Goal: Navigation & Orientation: Find specific page/section

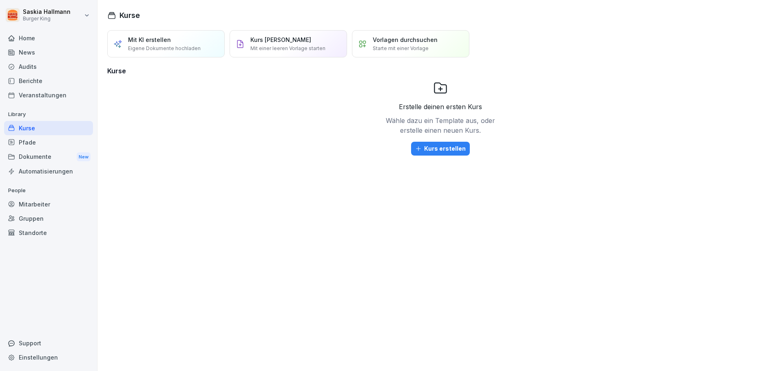
click at [45, 38] on div "Home" at bounding box center [48, 38] width 89 height 14
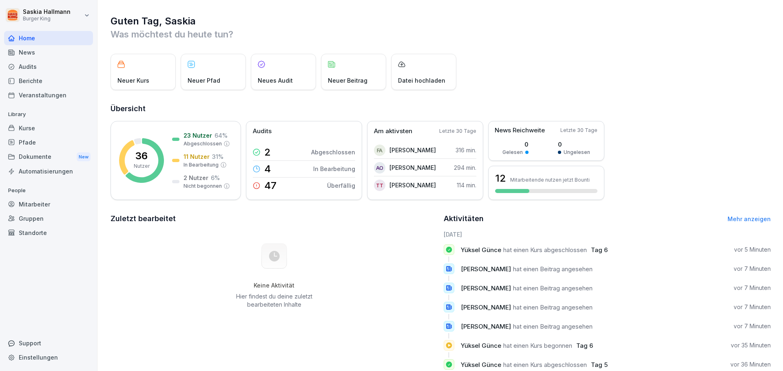
click at [37, 55] on div "News" at bounding box center [48, 52] width 89 height 14
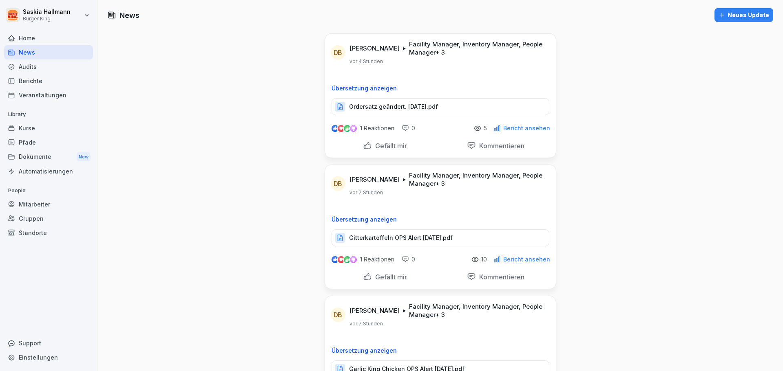
click at [40, 70] on div "Audits" at bounding box center [48, 67] width 89 height 14
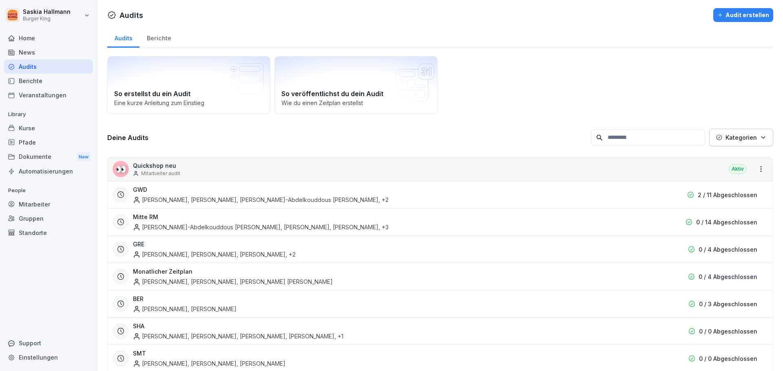
click at [42, 83] on div "Berichte" at bounding box center [48, 81] width 89 height 14
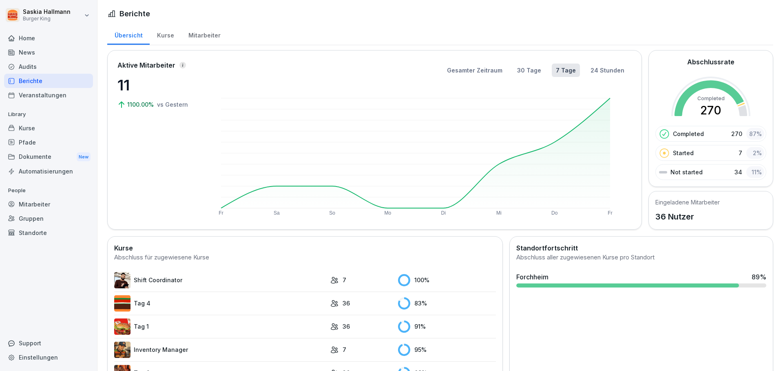
click at [40, 47] on div "News" at bounding box center [48, 52] width 89 height 14
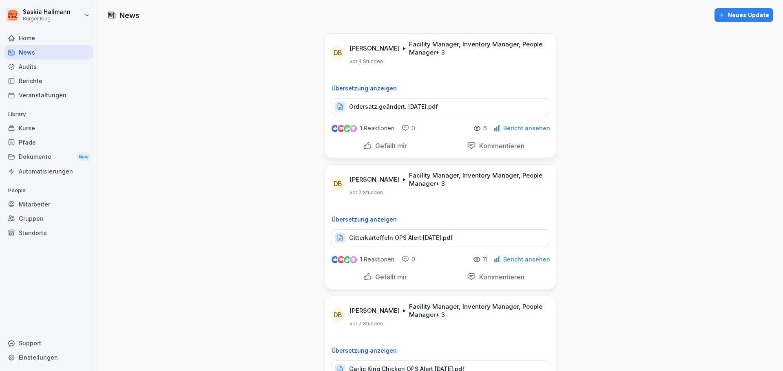
click at [31, 138] on div "Pfade" at bounding box center [48, 142] width 89 height 14
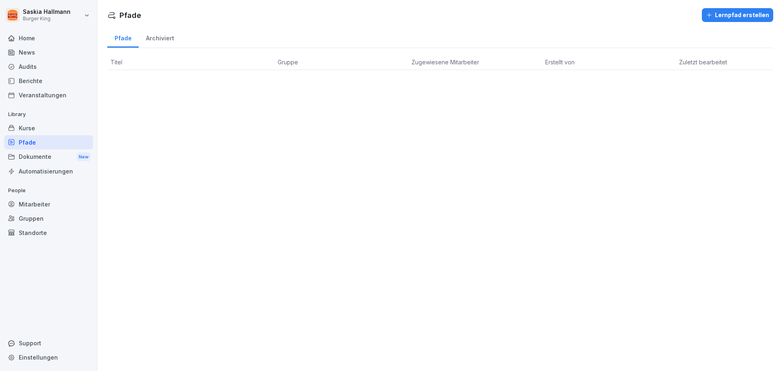
click at [29, 129] on div "Kurse" at bounding box center [48, 128] width 89 height 14
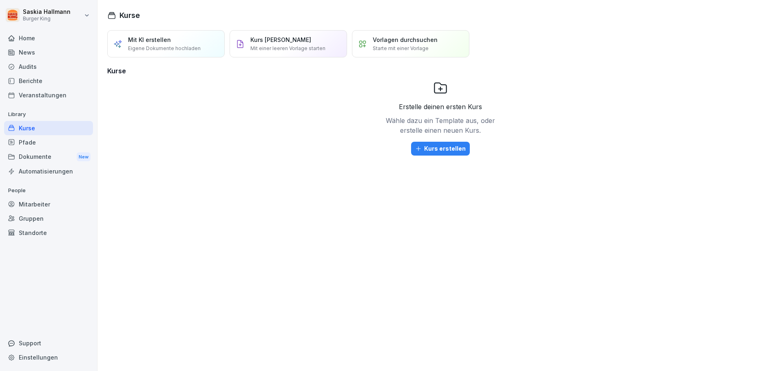
click at [48, 46] on div "News" at bounding box center [48, 52] width 89 height 14
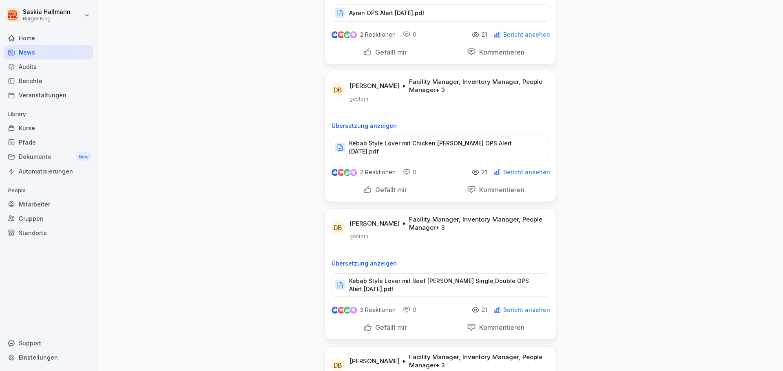
scroll to position [652, 0]
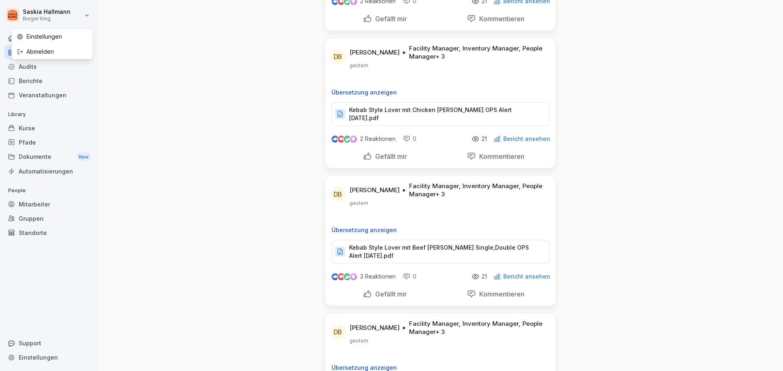
click at [60, 18] on html "[PERSON_NAME] Burger King Home News Audits Berichte Veranstaltungen Library Kur…" at bounding box center [391, 185] width 783 height 371
click at [48, 52] on div "Abmelden" at bounding box center [52, 51] width 81 height 15
